Goal: Task Accomplishment & Management: Manage account settings

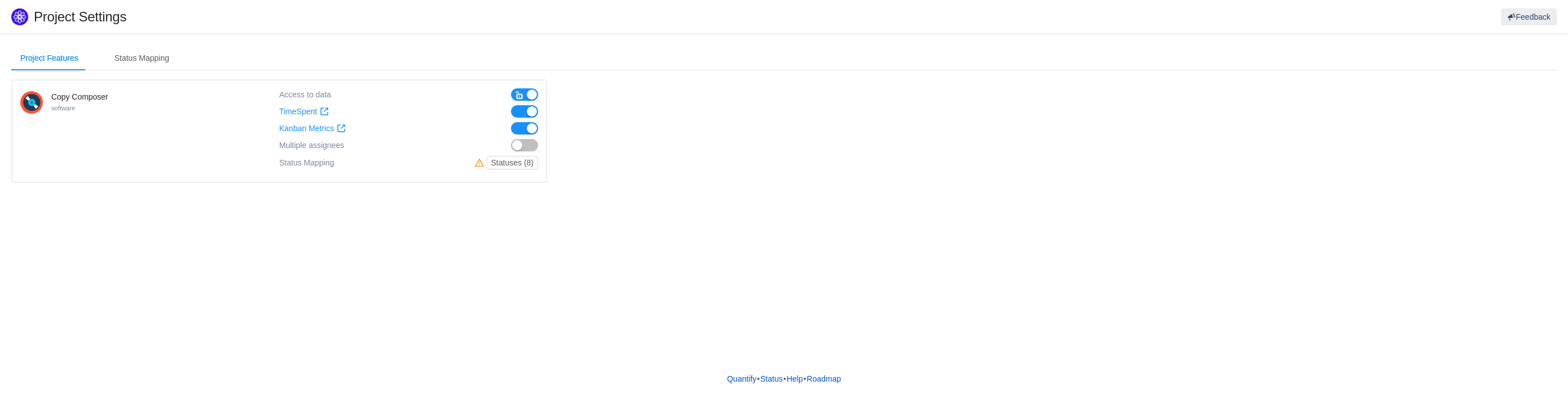
click at [534, 143] on button "button" at bounding box center [524, 144] width 27 height 12
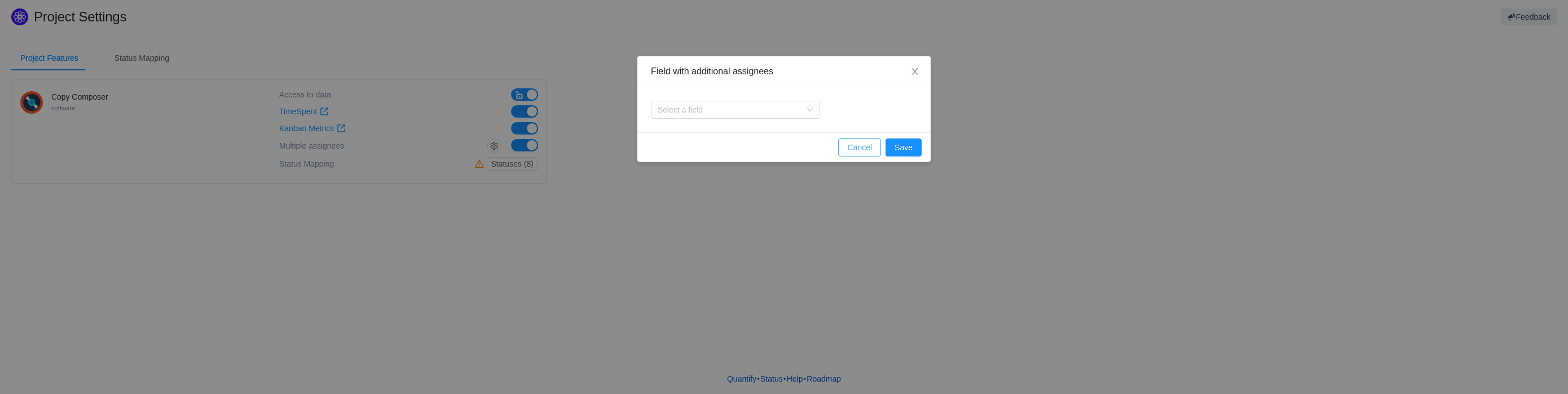
click at [854, 148] on button "Cancel" at bounding box center [860, 147] width 43 height 18
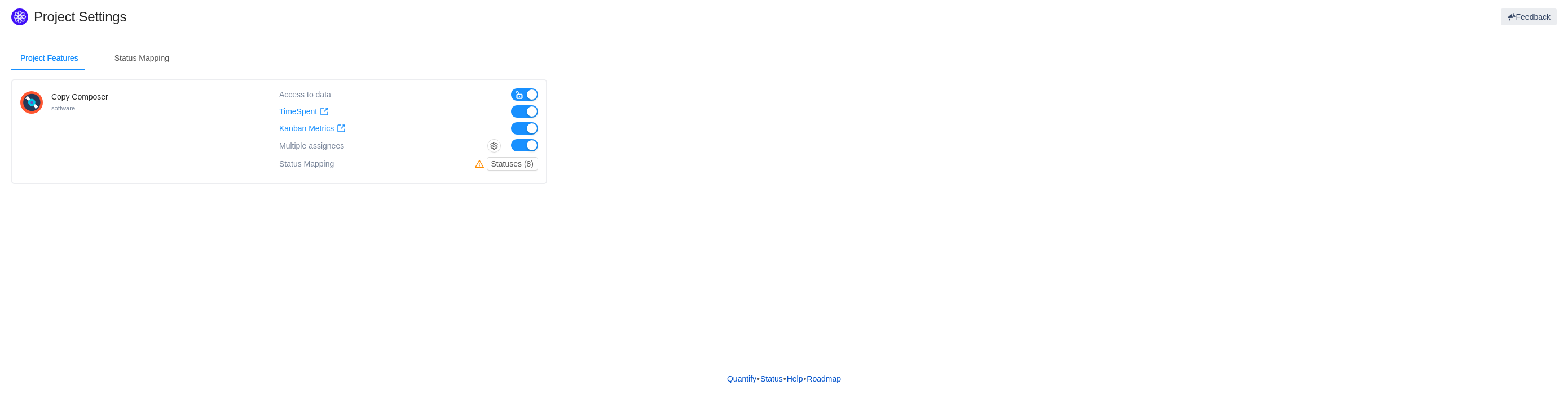
click at [516, 147] on button "button" at bounding box center [524, 144] width 27 height 12
click at [503, 162] on button "Statuses (8)" at bounding box center [512, 163] width 51 height 14
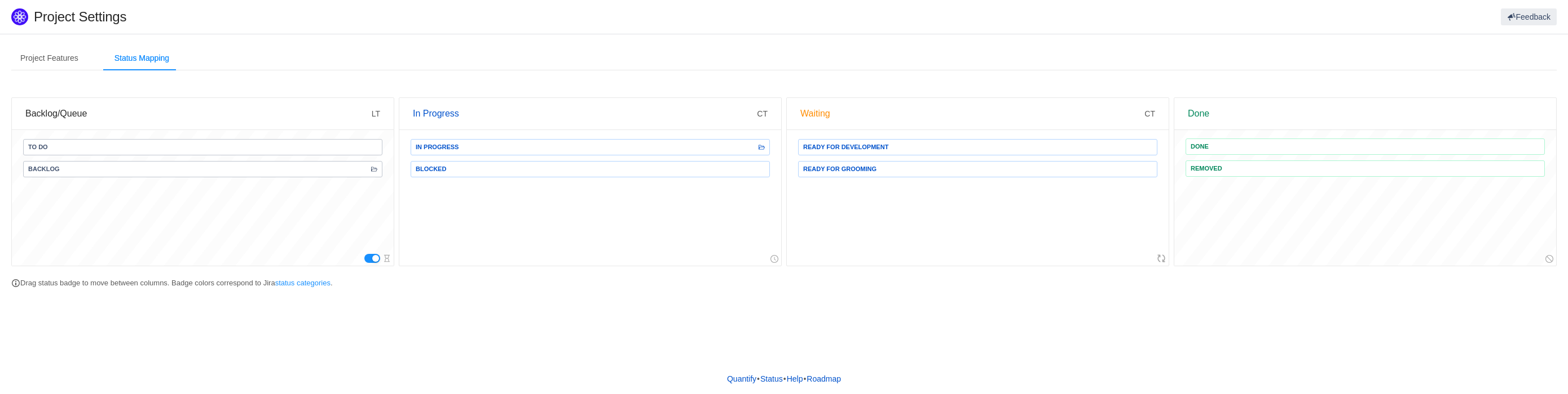
click at [174, 162] on span "Backlog" at bounding box center [202, 170] width 359 height 17
click at [142, 197] on div "To Do Backlog" at bounding box center [202, 197] width 381 height 135
